Goal: Check status: Check status

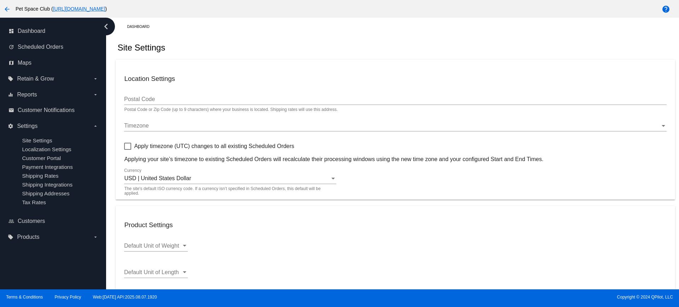
scroll to position [218, 0]
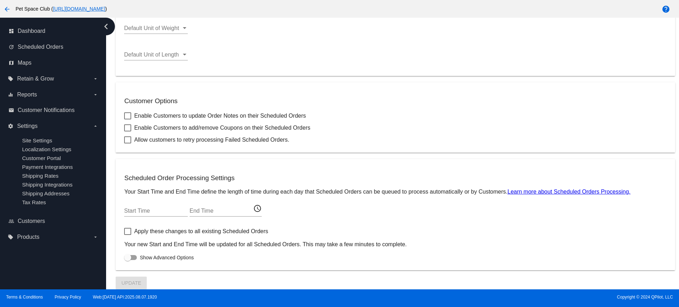
click at [141, 210] on input "Start Time" at bounding box center [156, 211] width 64 height 6
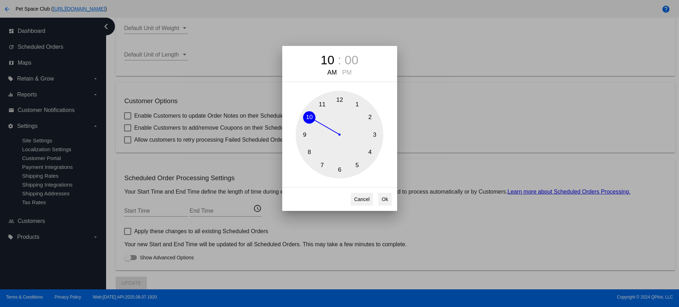
click at [506, 56] on div "10 : 00 AM PM 1 2 3 4 5 6 7 8 9 10 11 12 Cancel Ok" at bounding box center [339, 153] width 679 height 307
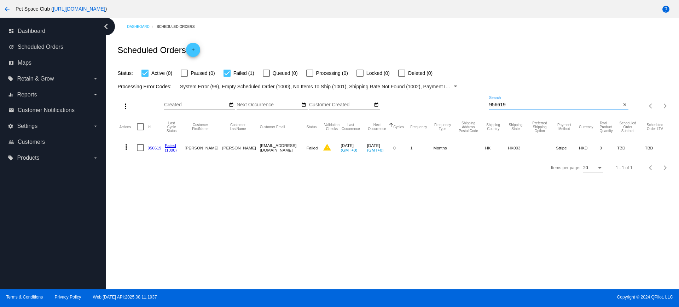
drag, startPoint x: 507, startPoint y: 103, endPoint x: 467, endPoint y: 104, distance: 39.6
click at [467, 104] on div "more_vert Aug Jan Feb Mar [DATE]" at bounding box center [395, 103] width 559 height 25
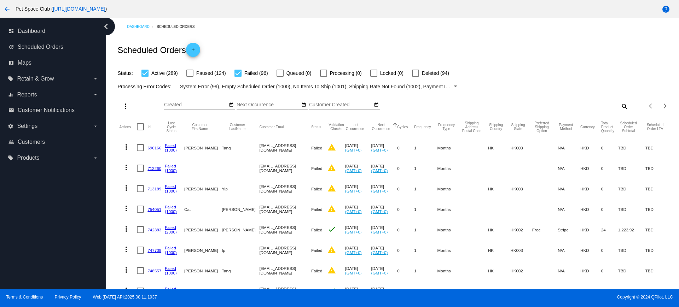
click at [238, 74] on div at bounding box center [237, 73] width 7 height 7
click at [238, 77] on input "Failed (96)" at bounding box center [238, 77] width 0 height 0
checkbox input "false"
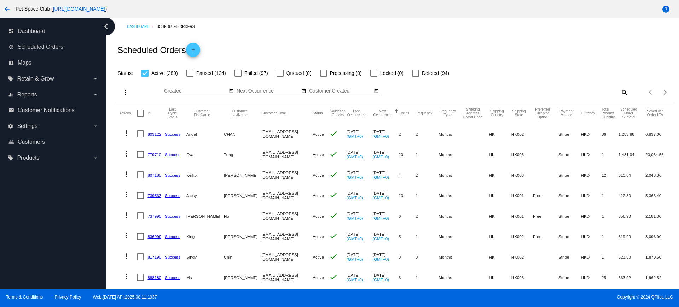
click at [110, 113] on div "Dashboard Scheduled Orders Scheduled Orders add Status: Active (289) Paused (12…" at bounding box center [392, 154] width 573 height 272
drag, startPoint x: 112, startPoint y: 139, endPoint x: 129, endPoint y: 138, distance: 16.3
click at [112, 139] on div "Dashboard Scheduled Orders Scheduled Orders add Status: Active (289) Paused (12…" at bounding box center [395, 286] width 567 height 536
drag, startPoint x: 116, startPoint y: 275, endPoint x: 127, endPoint y: 267, distance: 13.6
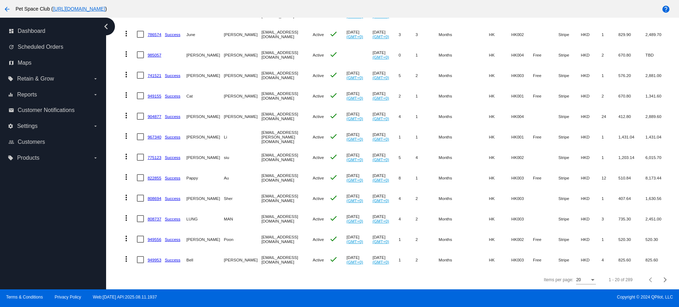
scroll to position [271, 0]
click at [658, 281] on span "Next page" at bounding box center [665, 280] width 14 height 4
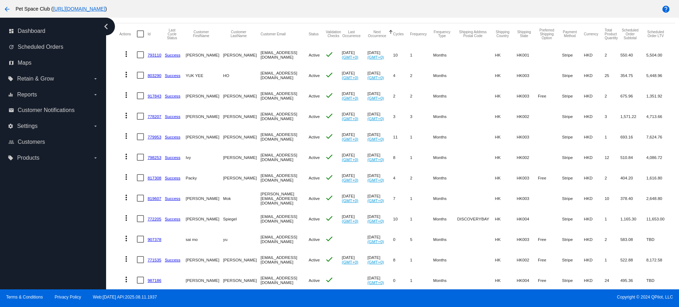
scroll to position [94, 0]
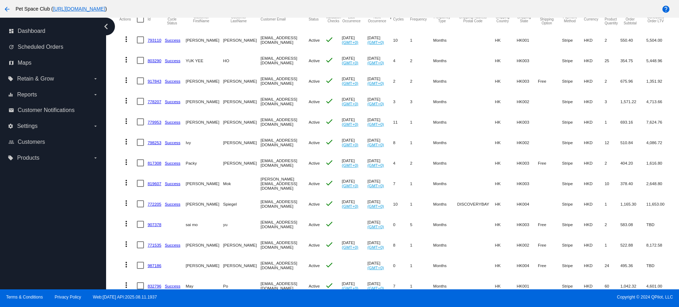
click at [111, 89] on div "Dashboard Scheduled Orders Scheduled Orders add Status: Active (289) Paused (12…" at bounding box center [392, 154] width 573 height 272
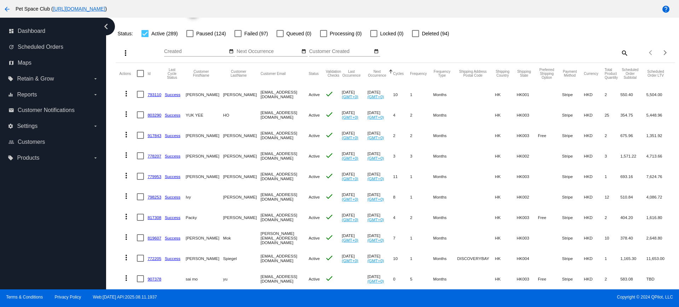
scroll to position [0, 0]
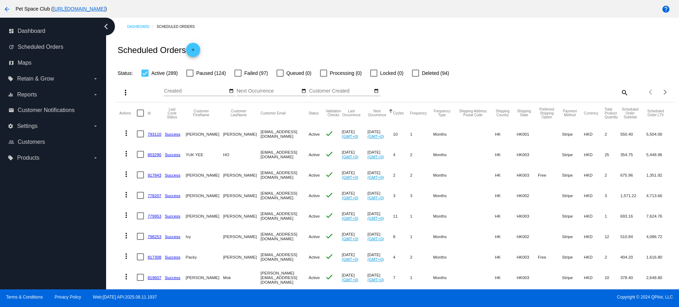
click at [620, 93] on mat-icon "search" at bounding box center [624, 92] width 8 height 11
click at [555, 89] on input "Search" at bounding box center [558, 91] width 139 height 6
paste input "958807"
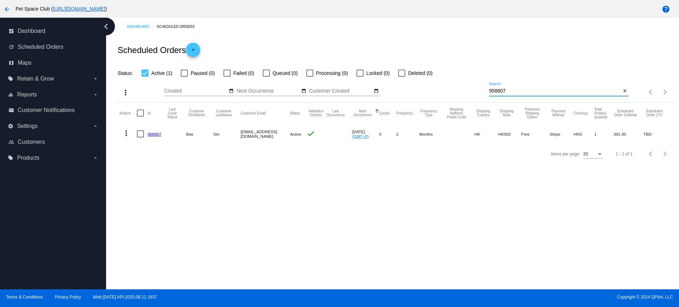
type input "958807"
click at [175, 193] on div "Dashboard Scheduled Orders Scheduled Orders add Status: Active (1) Paused (0) F…" at bounding box center [392, 154] width 573 height 272
drag, startPoint x: 480, startPoint y: 91, endPoint x: 459, endPoint y: 86, distance: 22.1
click at [459, 86] on div "more_vert Aug Jan Feb Mar Apr 1" at bounding box center [395, 89] width 559 height 25
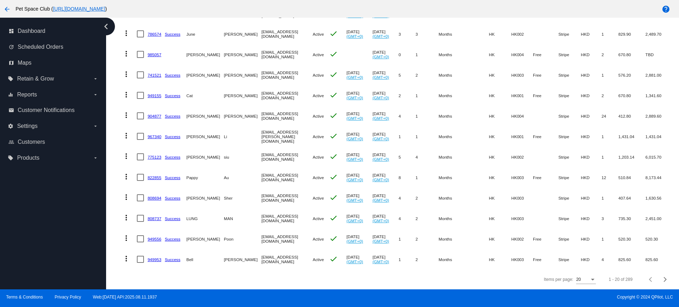
scroll to position [271, 0]
click at [658, 280] on span "Next page" at bounding box center [665, 280] width 14 height 4
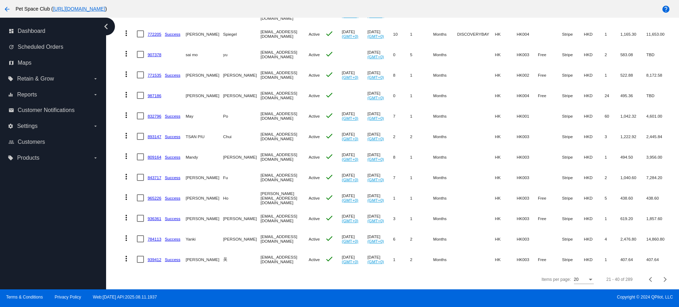
click at [115, 133] on div "Dashboard Scheduled Orders Scheduled Orders add Status: Active (289) Paused (12…" at bounding box center [395, 22] width 567 height 536
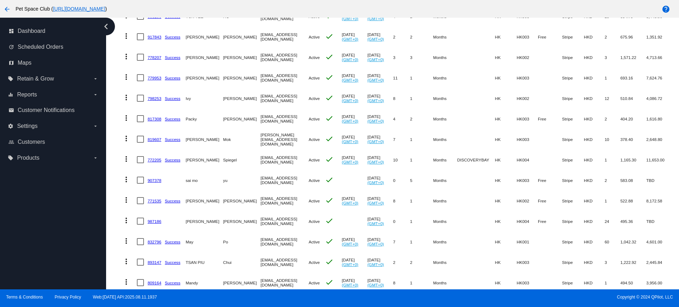
scroll to position [182, 0]
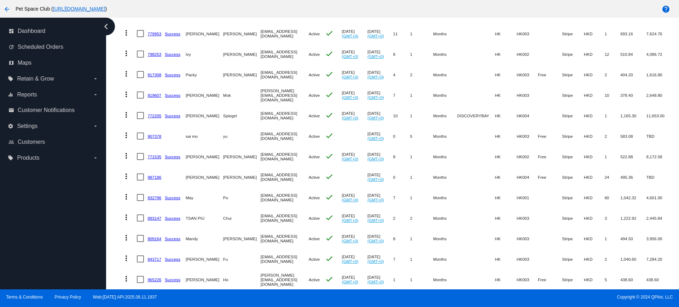
drag, startPoint x: 285, startPoint y: 136, endPoint x: 236, endPoint y: 139, distance: 49.2
click at [261, 139] on mat-cell "fishyu200515@gmail.com" at bounding box center [285, 136] width 48 height 21
copy mat-cell "fishyu200515@gmail.com"
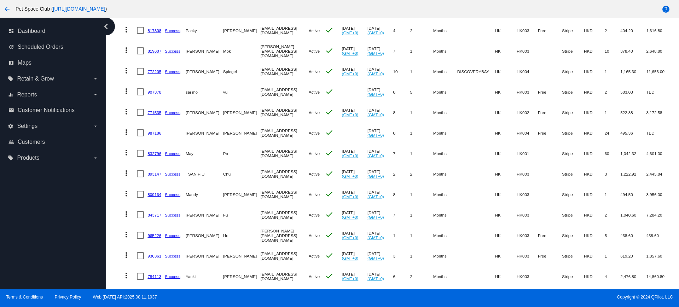
scroll to position [271, 0]
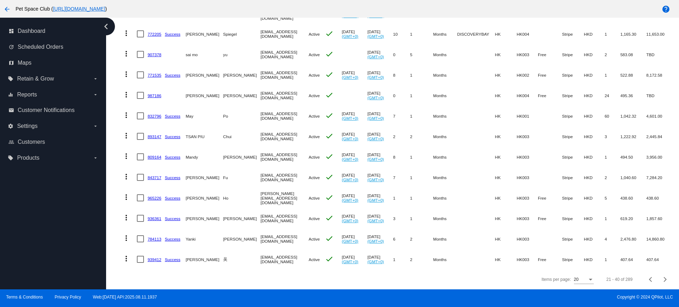
click at [113, 111] on div "Dashboard Scheduled Orders Scheduled Orders add Status: Active (289) Paused (12…" at bounding box center [395, 22] width 567 height 536
click at [111, 199] on div "Dashboard Scheduled Orders Scheduled Orders add Status: Active (289) Paused (12…" at bounding box center [392, 154] width 573 height 272
click at [112, 231] on div "Dashboard Scheduled Orders Scheduled Orders add Status: Active (289) Paused (12…" at bounding box center [395, 22] width 567 height 536
click at [117, 156] on mat-table "Actions Id Last Cycle Status Customer FirstName Customer LastName Customer Emai…" at bounding box center [395, 53] width 559 height 431
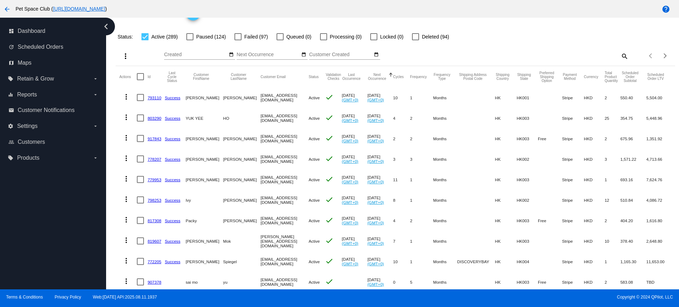
scroll to position [0, 0]
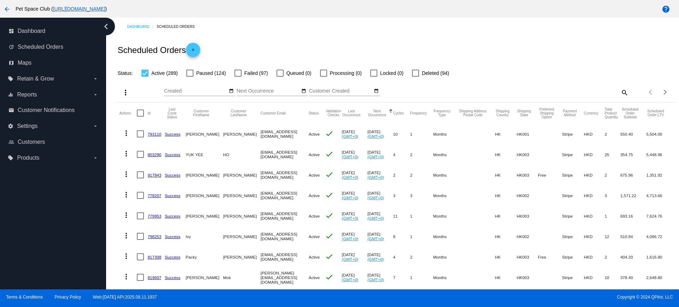
click at [620, 93] on mat-icon "search" at bounding box center [624, 92] width 8 height 11
click at [536, 92] on input "Search" at bounding box center [558, 91] width 139 height 6
paste input "934638"
type input "934638"
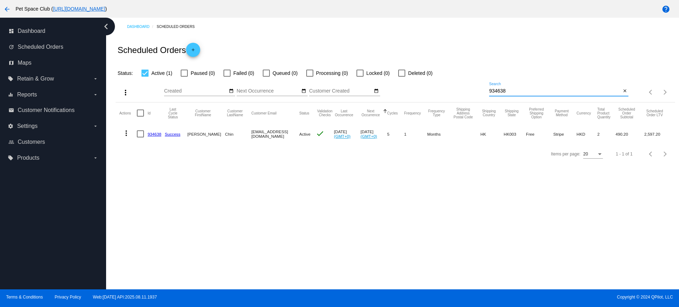
drag, startPoint x: 494, startPoint y: 91, endPoint x: 478, endPoint y: 91, distance: 15.9
click at [478, 91] on div "more_vert Aug Jan Feb Mar Apr 1" at bounding box center [395, 89] width 559 height 25
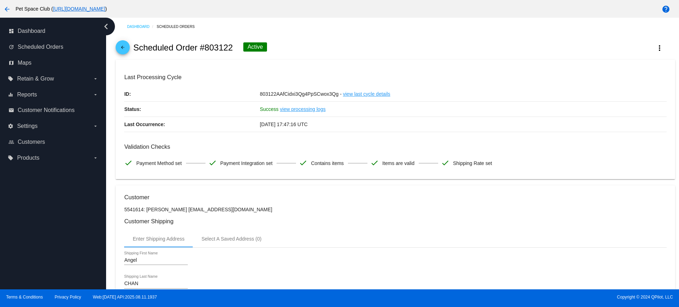
drag, startPoint x: 234, startPoint y: 47, endPoint x: 206, endPoint y: 49, distance: 28.0
click at [206, 49] on div "arrow_back Scheduled Order #803122 Active more_vert" at bounding box center [395, 48] width 559 height 24
copy h2 "803122"
click at [359, 72] on mat-card "Last Processing Cycle ID: 803122AAfCidxi3Qg4PpSCwox3Qg - view last cycle detail…" at bounding box center [395, 120] width 559 height 120
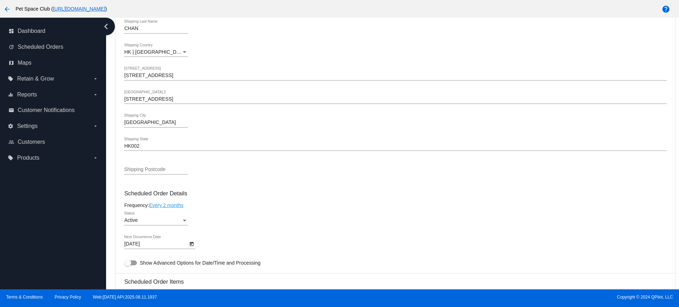
scroll to position [309, 0]
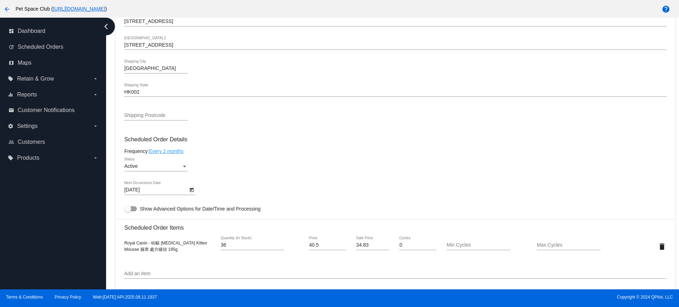
drag, startPoint x: 164, startPoint y: 251, endPoint x: 123, endPoint y: 245, distance: 41.4
click at [123, 245] on mat-card "Customer 5541614: Angel CHAN angelchan1288@yahoo.com.hk Customer Shipping Enter…" at bounding box center [395, 229] width 559 height 707
copy span "Royal Canin - 幼貓 Gastrointestinal Kitten Mousse 腸胃 處方罐頭 195g"
click at [293, 186] on div "8/13/2025 Next Occurrence Date" at bounding box center [395, 191] width 542 height 20
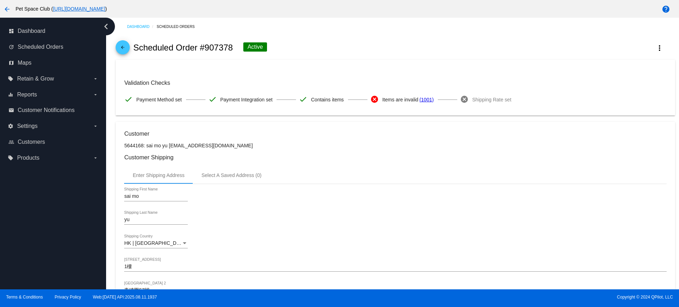
drag, startPoint x: 232, startPoint y: 45, endPoint x: 206, endPoint y: 48, distance: 25.7
click at [206, 48] on h2 "Scheduled Order #907378" at bounding box center [183, 48] width 100 height 10
copy h2 "907378"
click at [295, 52] on div "arrow_back Scheduled Order #907378 Active more_vert" at bounding box center [395, 48] width 559 height 24
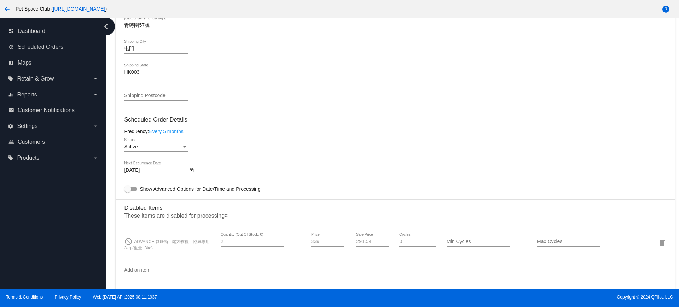
scroll to position [309, 0]
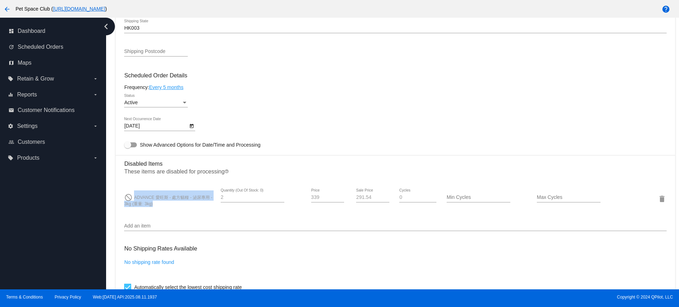
drag, startPoint x: 155, startPoint y: 205, endPoint x: 134, endPoint y: 197, distance: 21.7
click at [134, 197] on div "do_not_disturb ADVANCE 愛旺斯 - 處方貓糧 - 泌尿專用 - 3kg (重量: 3kg)" at bounding box center [169, 199] width 91 height 17
copy span "ADVANCE 愛旺斯 - 處方貓糧 - 泌尿專用 - 3kg (重量: 3kg)"
click at [192, 225] on input "Add an item" at bounding box center [395, 226] width 542 height 6
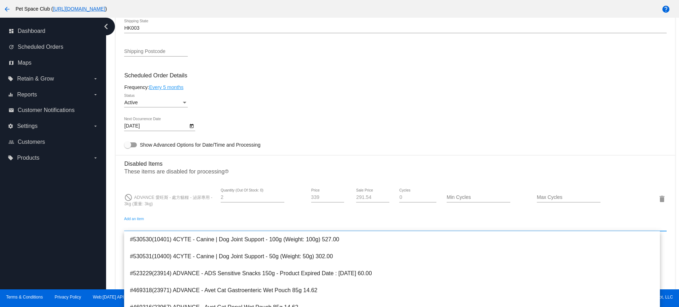
click at [341, 115] on mat-card-content "Customer 5644168: sai mo yu fishyu200515@gmail.com Customer Shipping Enter Ship…" at bounding box center [395, 162] width 542 height 682
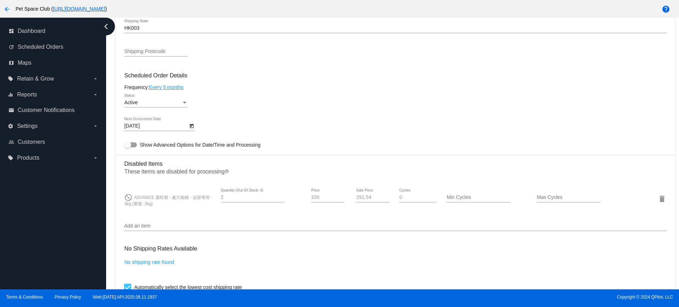
click at [136, 198] on div "do_not_disturb ADVANCE 愛旺斯 - 處方貓糧 - 泌尿專用 - 3kg (重量: 3kg)" at bounding box center [169, 199] width 91 height 17
drag, startPoint x: 135, startPoint y: 197, endPoint x: 156, endPoint y: 205, distance: 23.3
click at [156, 205] on div "do_not_disturb ADVANCE 愛旺斯 - 處方貓糧 - 泌尿專用 - 3kg (重量: 3kg)" at bounding box center [169, 199] width 91 height 17
copy span "ADVANCE 愛旺斯 - 處方貓糧 - 泌尿專用 - 3kg (重量: 3kg)"
click at [310, 133] on div "8/20/2025 Next Occurrence Date" at bounding box center [395, 127] width 542 height 20
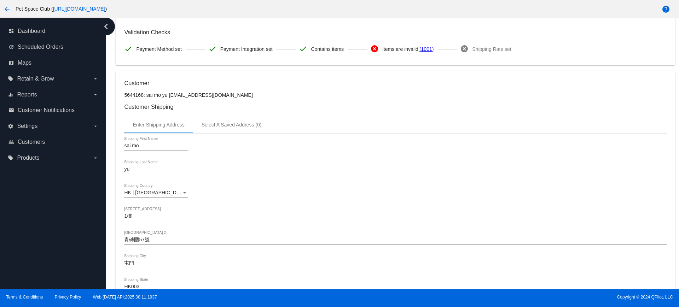
scroll to position [0, 0]
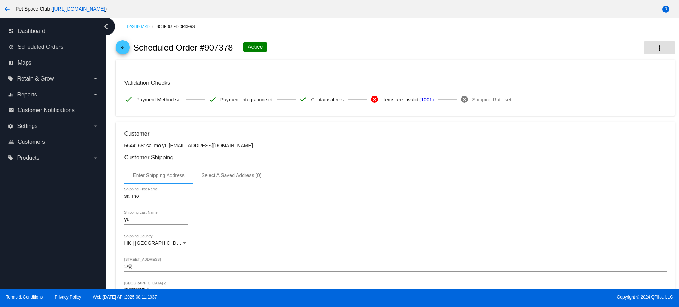
click at [655, 46] on mat-icon "more_vert" at bounding box center [659, 48] width 8 height 8
click at [596, 71] on span "View Cycles History" at bounding box center [611, 70] width 43 height 6
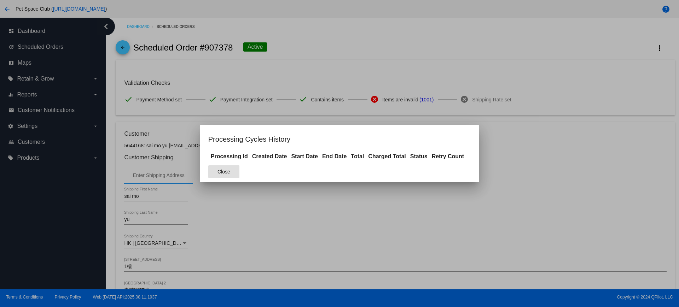
click at [314, 215] on div at bounding box center [339, 153] width 679 height 307
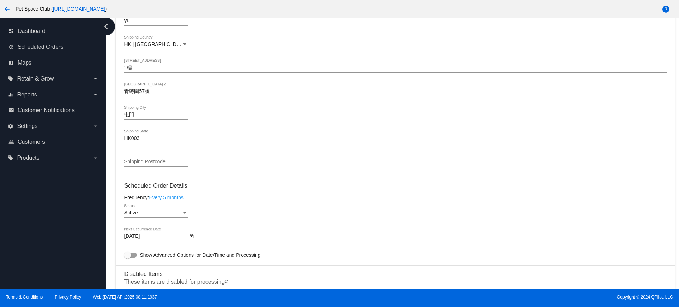
scroll to position [265, 0]
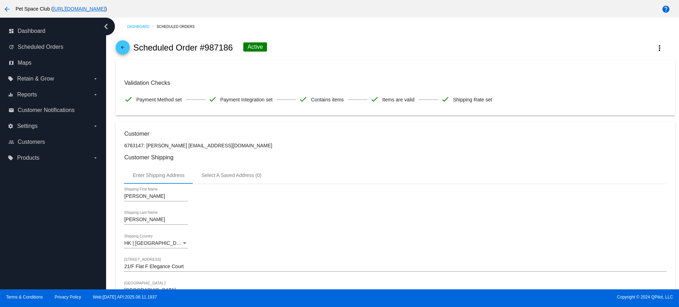
drag, startPoint x: 234, startPoint y: 48, endPoint x: 206, endPoint y: 48, distance: 28.6
click at [206, 48] on div "arrow_back Scheduled Order #987186 Active more_vert" at bounding box center [395, 48] width 559 height 24
copy h2 "987186"
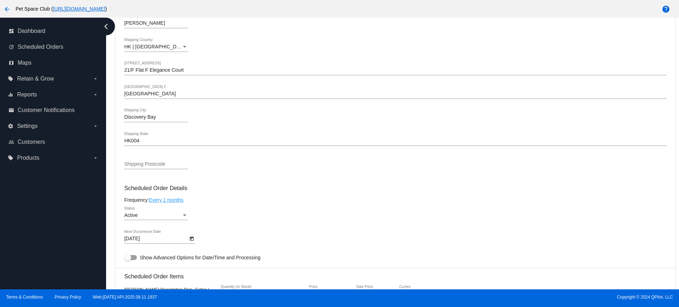
scroll to position [265, 0]
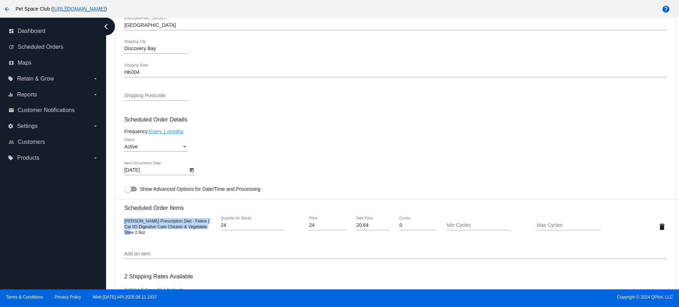
drag, startPoint x: 144, startPoint y: 234, endPoint x: 123, endPoint y: 222, distance: 23.8
click at [123, 222] on mat-card "Customer 6763147: Jennifer Lee bb_fa@yahoo.com Customer Shipping Enter Shipping…" at bounding box center [395, 210] width 559 height 707
copy span "Hill's Prescription Diet - Feline | Cat I/D Digestive Care Chicken & Vegetable …"
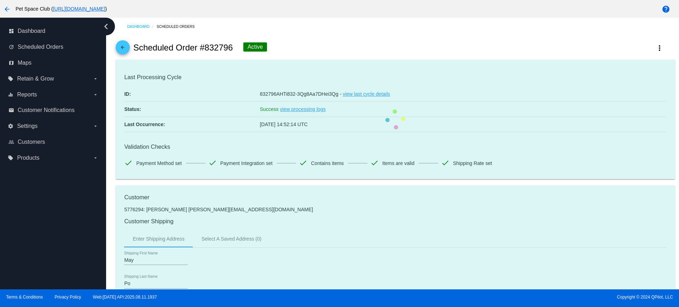
drag, startPoint x: 233, startPoint y: 49, endPoint x: 206, endPoint y: 48, distance: 26.5
click at [206, 48] on div "arrow_back Scheduled Order #832796 Active more_vert" at bounding box center [395, 48] width 559 height 24
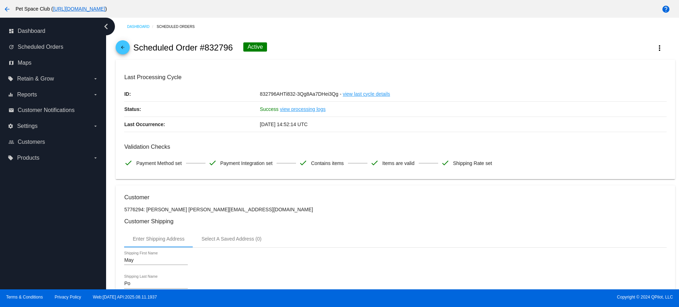
copy h2 "832796"
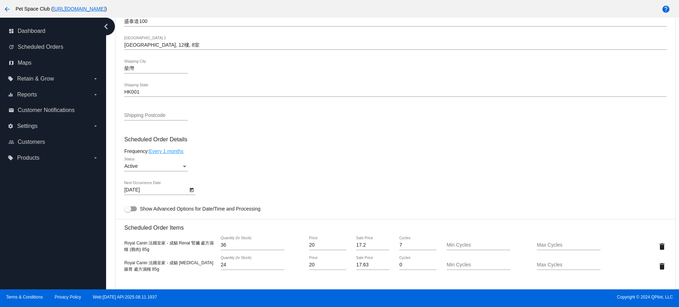
scroll to position [354, 0]
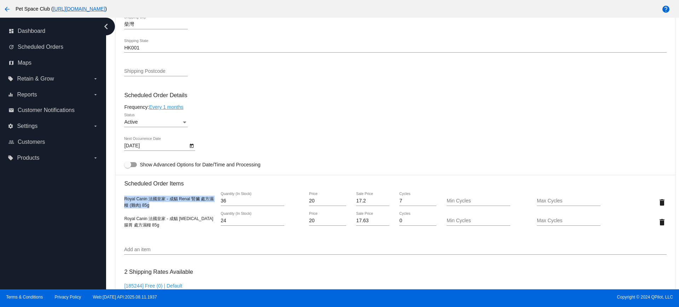
drag, startPoint x: 157, startPoint y: 206, endPoint x: 123, endPoint y: 199, distance: 34.4
click at [123, 199] on mat-card "Customer 5776294: May Po maymayhf@yahoo.com.hk Customer Shipping Enter Shipping…" at bounding box center [395, 195] width 559 height 727
copy span "Royal Canin 法國皇家 - 成貓 Renal 腎臟 處方濕糧 (雞肉) 85g"
click at [125, 219] on div "Royal Canin 法國皇家 - 成貓 Gastrointestinal 腸胃 處方濕糧 85g" at bounding box center [169, 222] width 91 height 13
copy span "Royal Canin 法國皇家 - 成貓 Gastrointestinal 腸胃 處方濕糧 85g"
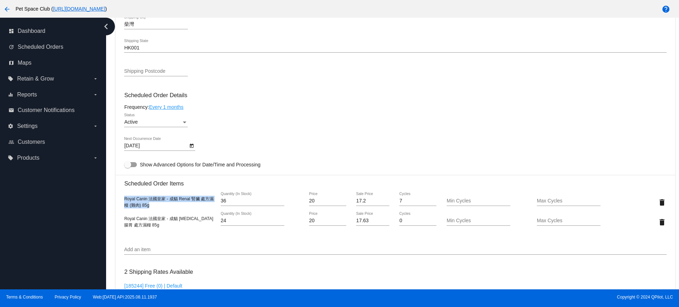
click at [171, 238] on mat-card-content "Customer 5776294: May Po maymayhf@yahoo.com.hk Customer Shipping Enter Shipping…" at bounding box center [395, 184] width 542 height 686
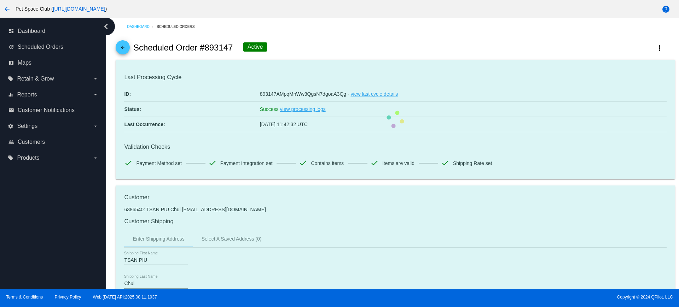
drag, startPoint x: 233, startPoint y: 47, endPoint x: 207, endPoint y: 47, distance: 25.8
click at [207, 47] on h2 "Scheduled Order #893147" at bounding box center [183, 48] width 100 height 10
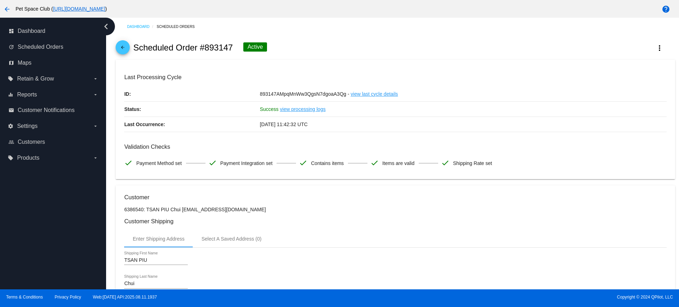
copy h2 "893147"
click at [111, 180] on div "Dashboard Scheduled Orders arrow_back Scheduled Order #893147 Active more_vert …" at bounding box center [392, 154] width 573 height 272
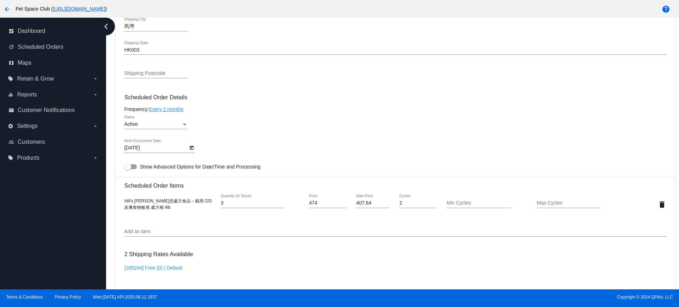
scroll to position [354, 0]
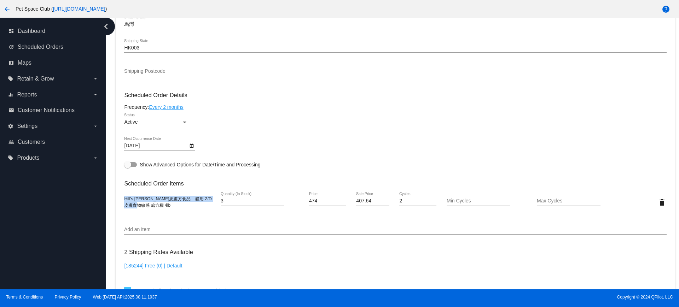
drag, startPoint x: 151, startPoint y: 207, endPoint x: 125, endPoint y: 200, distance: 26.9
click at [125, 200] on div "Hill’s [PERSON_NAME]思處方食品 – 貓用 Z/D 皮膚食物敏感 處方糧 4lb" at bounding box center [169, 202] width 91 height 13
copy span "Hill’s [PERSON_NAME]思處方食品 – 貓用 Z/D 皮膚食物敏感 處方糧 4lb"
drag, startPoint x: 114, startPoint y: 146, endPoint x: 137, endPoint y: 135, distance: 25.3
click at [114, 146] on div "Dashboard Scheduled Orders arrow_back Scheduled Order #893147 Active more_vert …" at bounding box center [395, 101] width 567 height 875
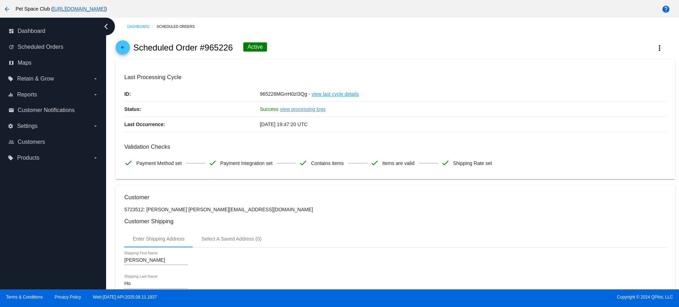
drag, startPoint x: 226, startPoint y: 50, endPoint x: 206, endPoint y: 50, distance: 19.1
click at [206, 50] on h2 "Scheduled Order #965226" at bounding box center [183, 48] width 100 height 10
copy h2 "965226"
click at [288, 196] on h3 "Customer" at bounding box center [395, 197] width 542 height 7
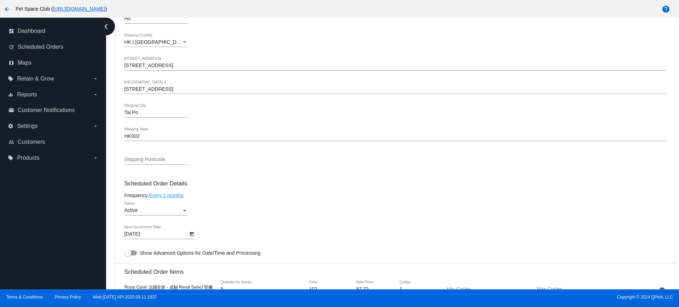
scroll to position [309, 0]
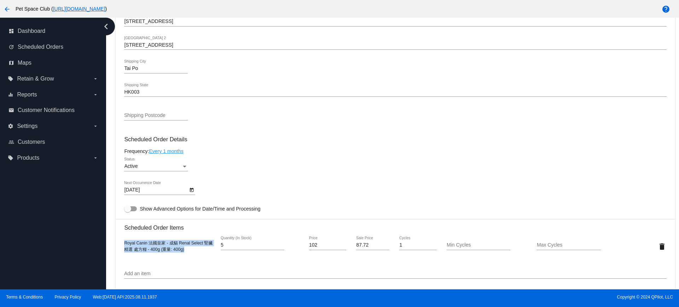
drag, startPoint x: 190, startPoint y: 251, endPoint x: 123, endPoint y: 245, distance: 67.5
click at [123, 245] on mat-card "Customer 5723512: [PERSON_NAME] [PERSON_NAME][EMAIL_ADDRESS][DOMAIN_NAME] Custo…" at bounding box center [395, 229] width 559 height 707
copy span "Royal Canin 法國皇家 - 成貓 Renal Select 腎臟精選 處方糧 - 400g (重量: 400g)"
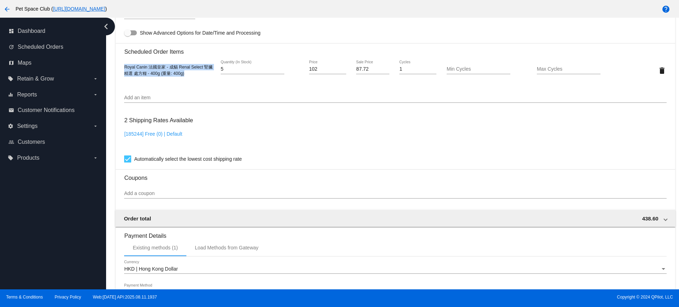
scroll to position [486, 0]
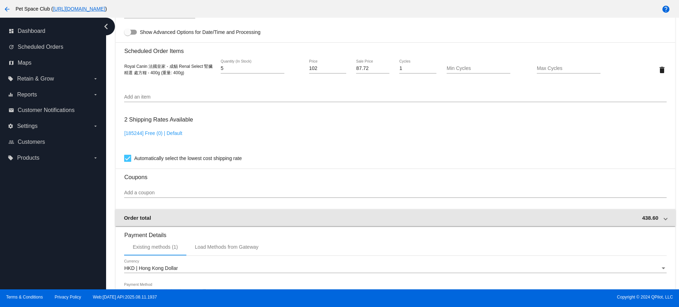
click at [660, 222] on mat-expansion-panel-header "Order total 438.60" at bounding box center [395, 217] width 560 height 17
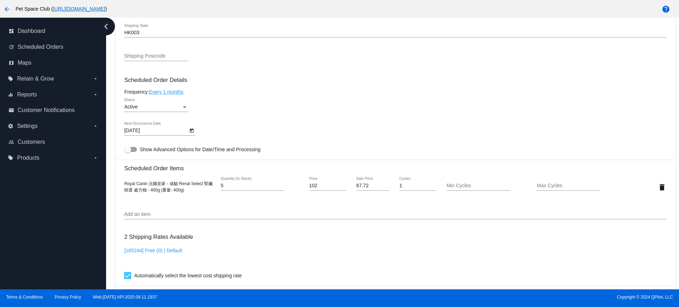
scroll to position [354, 0]
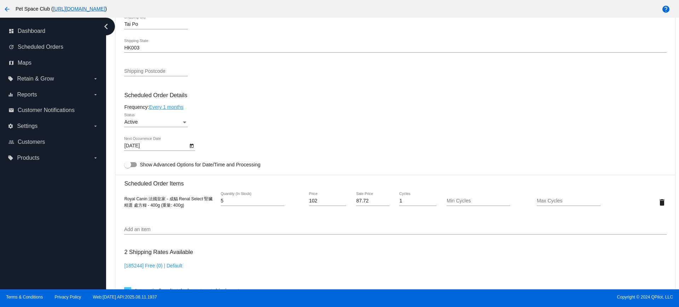
click at [227, 122] on div "Active Status" at bounding box center [395, 123] width 542 height 20
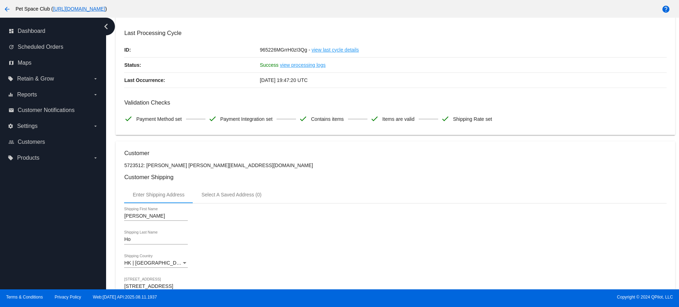
scroll to position [0, 0]
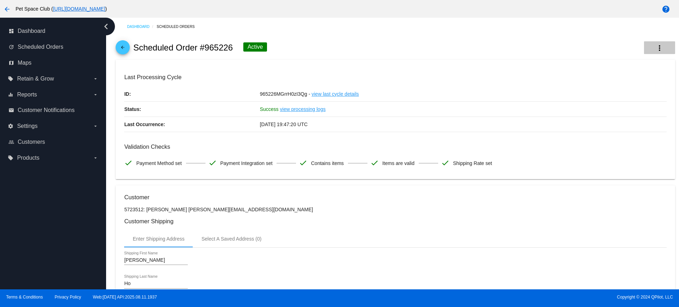
click at [655, 46] on mat-icon "more_vert" at bounding box center [659, 48] width 8 height 8
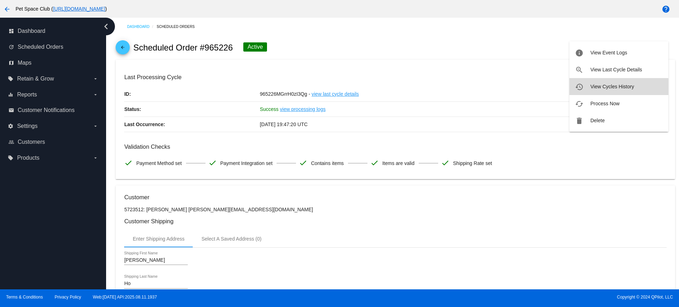
click at [605, 88] on span "View Cycles History" at bounding box center [611, 87] width 43 height 6
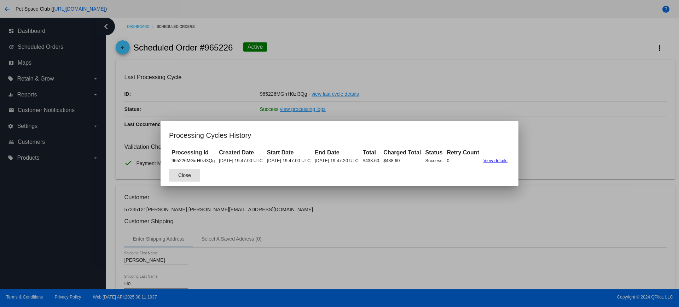
click at [321, 225] on div at bounding box center [339, 153] width 679 height 307
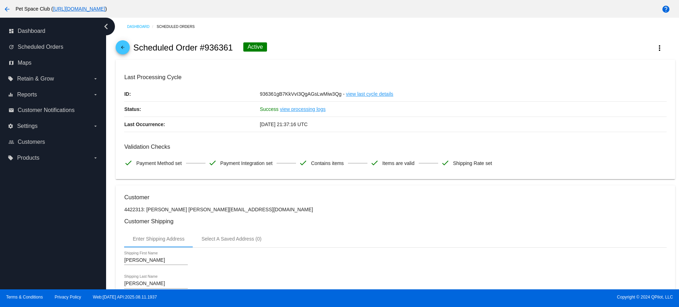
drag, startPoint x: 233, startPoint y: 45, endPoint x: 205, endPoint y: 47, distance: 28.7
click at [205, 47] on div "arrow_back Scheduled Order #936361 Active more_vert" at bounding box center [395, 48] width 559 height 24
copy h2 "936361"
click at [343, 66] on mat-card "Last Processing Cycle ID: 936361gB7KkVvI3QgAGsLwMiw3Qg - view last cycle detail…" at bounding box center [395, 120] width 559 height 120
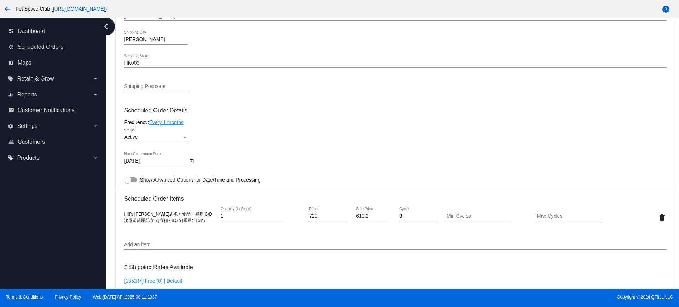
scroll to position [354, 0]
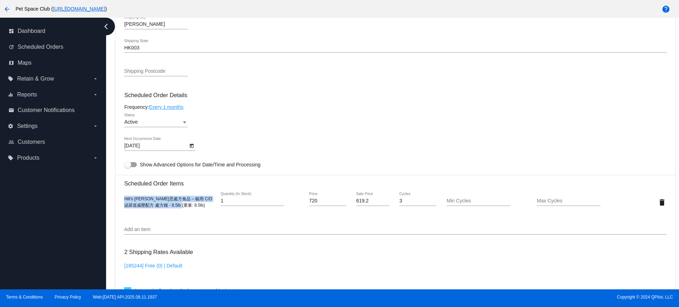
drag, startPoint x: 183, startPoint y: 205, endPoint x: 115, endPoint y: 199, distance: 68.2
click at [115, 199] on div "Dashboard Scheduled Orders arrow_back Scheduled Order #936361 Active more_vert …" at bounding box center [395, 101] width 567 height 875
copy span "Hill’s [PERSON_NAME]思處方食品 – 貓用 C/D 泌尿道减壓配方 處方糧 - 8.5lb (重量: 8.5lb)"
drag, startPoint x: 112, startPoint y: 51, endPoint x: 133, endPoint y: 48, distance: 21.8
click at [112, 51] on div "Dashboard Scheduled Orders arrow_back Scheduled Order #936361 Active more_vert …" at bounding box center [395, 101] width 567 height 875
